Goal: Task Accomplishment & Management: Use online tool/utility

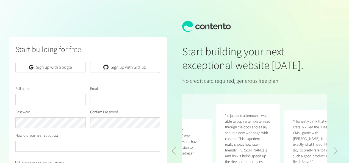
scroll to position [5, 0]
click at [56, 73] on link "Sign up with Google" at bounding box center [50, 67] width 70 height 11
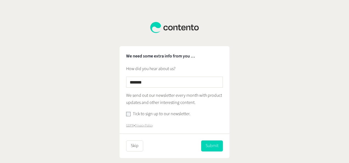
scroll to position [17, 0]
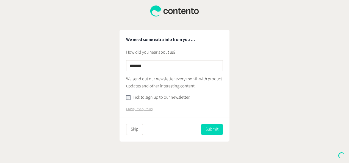
click at [217, 131] on button "Submit" at bounding box center [212, 129] width 22 height 11
click at [211, 126] on button "Submit" at bounding box center [212, 129] width 22 height 11
click at [217, 131] on button "Submit" at bounding box center [212, 129] width 22 height 11
click at [139, 131] on button "Skip" at bounding box center [134, 129] width 17 height 11
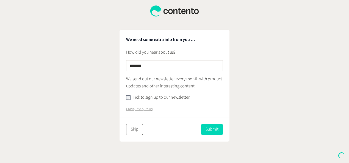
click at [139, 131] on button "Skip" at bounding box center [134, 129] width 17 height 11
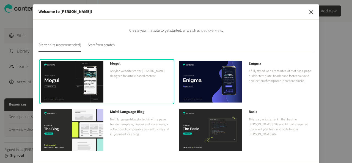
click at [139, 158] on h3 "The Landing Page" at bounding box center [141, 161] width 63 height 6
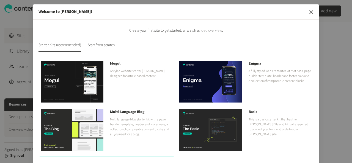
click at [310, 13] on icon "button" at bounding box center [311, 12] width 7 height 7
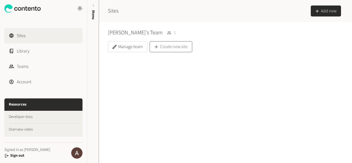
click at [154, 47] on icon "button" at bounding box center [156, 46] width 5 height 5
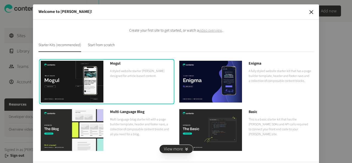
scroll to position [92, 0]
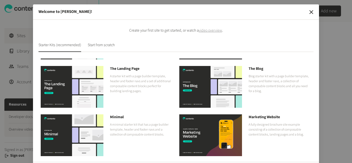
click at [199, 124] on img at bounding box center [210, 135] width 63 height 42
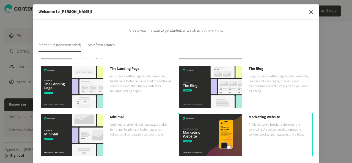
scroll to position [25, 0]
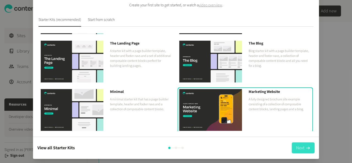
click at [297, 150] on button "Next" at bounding box center [303, 147] width 23 height 11
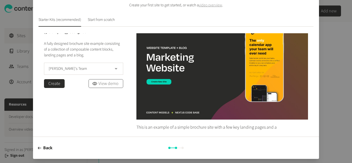
scroll to position [25, 0]
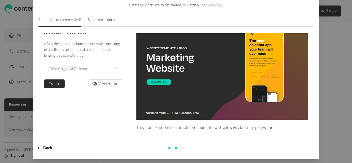
click at [93, 74] on button "[PERSON_NAME]'s Team" at bounding box center [83, 69] width 79 height 12
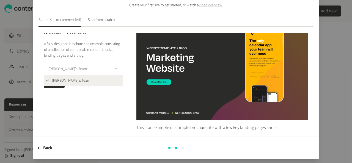
click at [93, 74] on button "[PERSON_NAME]'s Team" at bounding box center [83, 69] width 79 height 12
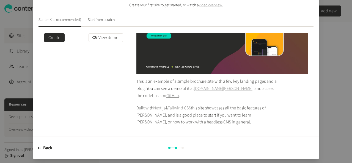
scroll to position [0, 0]
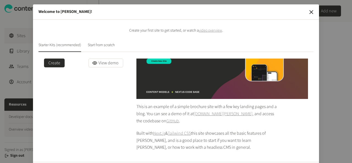
click at [55, 68] on div "Marketing Website React Next.js Tailwind CSS Git repo User guide A fully design…" at bounding box center [83, 73] width 79 height 166
click at [52, 66] on button "Create" at bounding box center [54, 63] width 21 height 9
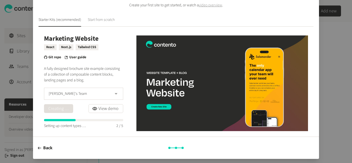
click at [93, 17] on button "Start from scratch" at bounding box center [101, 22] width 27 height 10
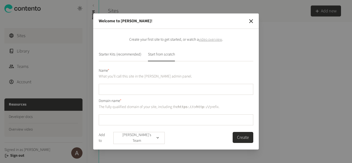
click at [65, 15] on div "Welcome to [PERSON_NAME]! Create your first site to get started, or watch a vid…" at bounding box center [176, 81] width 352 height 163
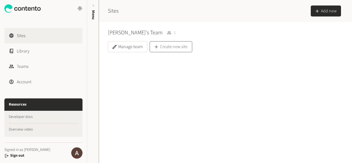
click at [171, 45] on button "Create new site" at bounding box center [171, 46] width 43 height 11
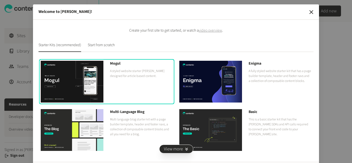
click at [130, 83] on div "Mogul A styled website starter kit designed for article based content." at bounding box center [141, 82] width 63 height 42
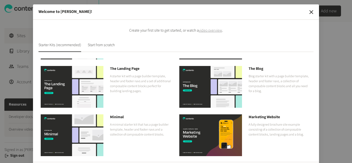
scroll to position [25, 0]
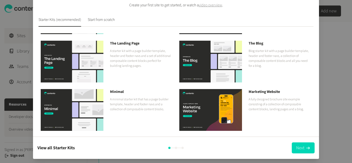
click at [302, 156] on div "View all Starter Kits Next" at bounding box center [176, 148] width 286 height 22
click at [301, 150] on button "Next" at bounding box center [303, 147] width 23 height 11
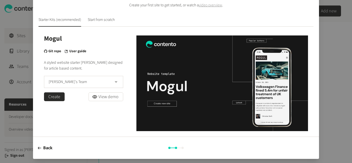
click at [54, 96] on button "Create" at bounding box center [54, 96] width 21 height 9
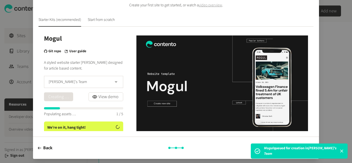
scroll to position [90, 0]
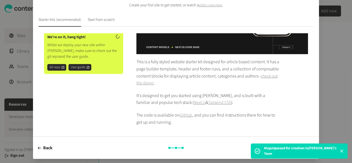
click at [343, 154] on div "Welcome to [PERSON_NAME]! Create your first site to get started, or watch a vid…" at bounding box center [176, 69] width 352 height 189
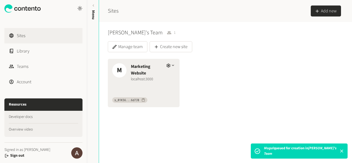
click at [162, 65] on div "M Marketing Website localhost:3000" at bounding box center [144, 70] width 72 height 22
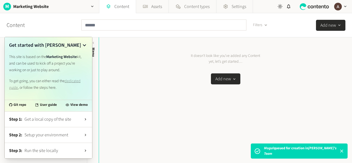
click at [224, 78] on button "Add new" at bounding box center [225, 78] width 29 height 11
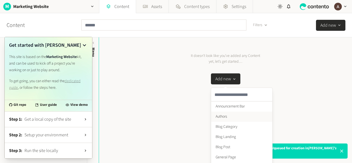
scroll to position [9, 0]
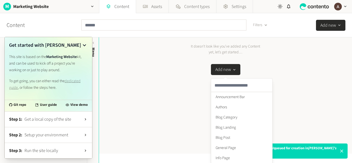
click at [205, 123] on div "It doesn’t look like you’ve added any Content yet, let’s get started… Add new A…" at bounding box center [225, 91] width 70 height 94
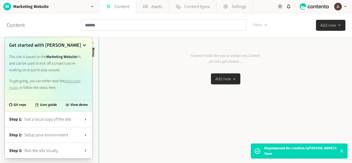
scroll to position [0, 0]
click at [231, 81] on div "button" at bounding box center [234, 79] width 7 height 5
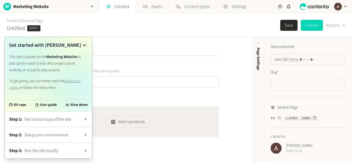
click at [83, 45] on icon at bounding box center [84, 45] width 7 height 7
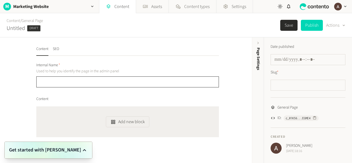
click at [127, 84] on input "text" at bounding box center [127, 81] width 183 height 11
paste input "**********"
type input "**********"
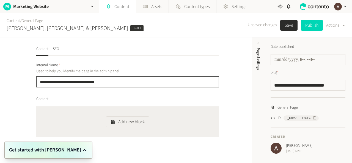
scroll to position [18, 0]
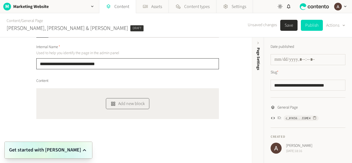
click at [115, 99] on button "Add new block" at bounding box center [127, 103] width 43 height 11
type input "**********"
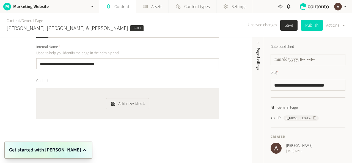
click at [81, 75] on div "**********" at bounding box center [127, 81] width 183 height 75
click at [122, 105] on button "Add new block" at bounding box center [127, 103] width 43 height 11
click at [122, 78] on li "CTA Button" at bounding box center [136, 80] width 61 height 10
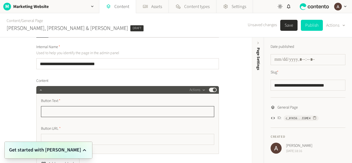
scroll to position [68, 0]
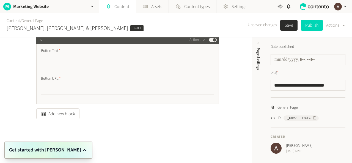
paste input "**********"
type input "**********"
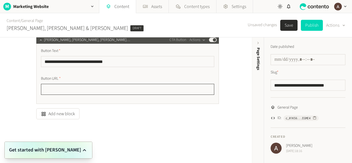
click at [57, 89] on input "text" at bounding box center [127, 89] width 173 height 11
paste input "**********"
click at [82, 87] on input "**********" at bounding box center [127, 89] width 173 height 11
type input "**********"
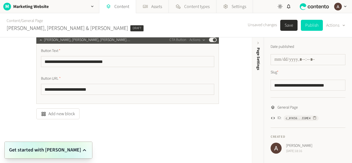
click at [98, 117] on div "Add new block" at bounding box center [127, 113] width 183 height 11
click at [58, 114] on button "Add new block" at bounding box center [57, 113] width 43 height 11
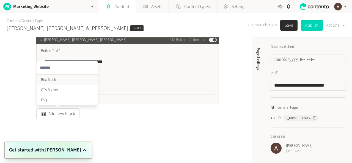
click at [51, 78] on li "Box Block" at bounding box center [67, 80] width 61 height 10
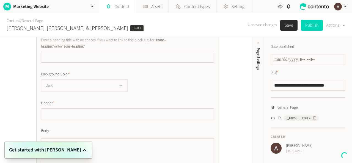
scroll to position [157, 0]
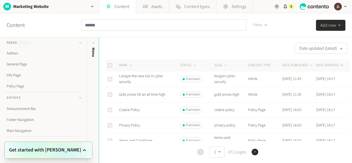
scroll to position [282, 0]
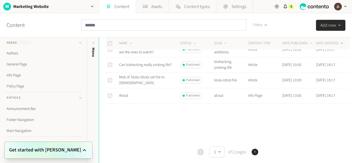
click at [340, 5] on img "button" at bounding box center [338, 7] width 8 height 8
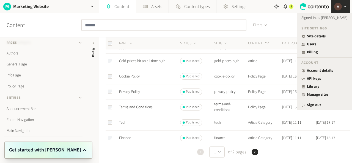
scroll to position [0, 0]
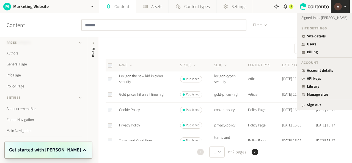
click at [314, 33] on ul "Site settings Site details Users Billing" at bounding box center [324, 39] width 55 height 32
click at [315, 36] on link "Site details" at bounding box center [324, 37] width 46 height 6
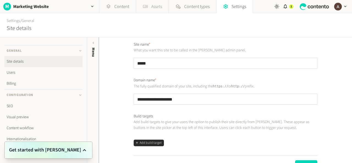
click at [153, 9] on link "Assets" at bounding box center [152, 6] width 32 height 13
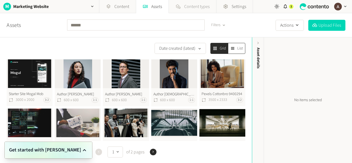
click at [179, 5] on icon at bounding box center [177, 6] width 5 height 5
click at [235, 6] on span "Settings" at bounding box center [239, 6] width 15 height 7
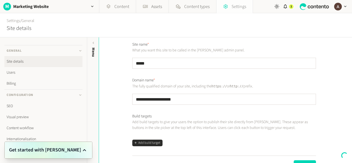
click at [235, 6] on span "Settings" at bounding box center [239, 6] width 15 height 7
click at [15, 117] on link "Visual preview" at bounding box center [43, 117] width 78 height 11
